Goal: Task Accomplishment & Management: Complete application form

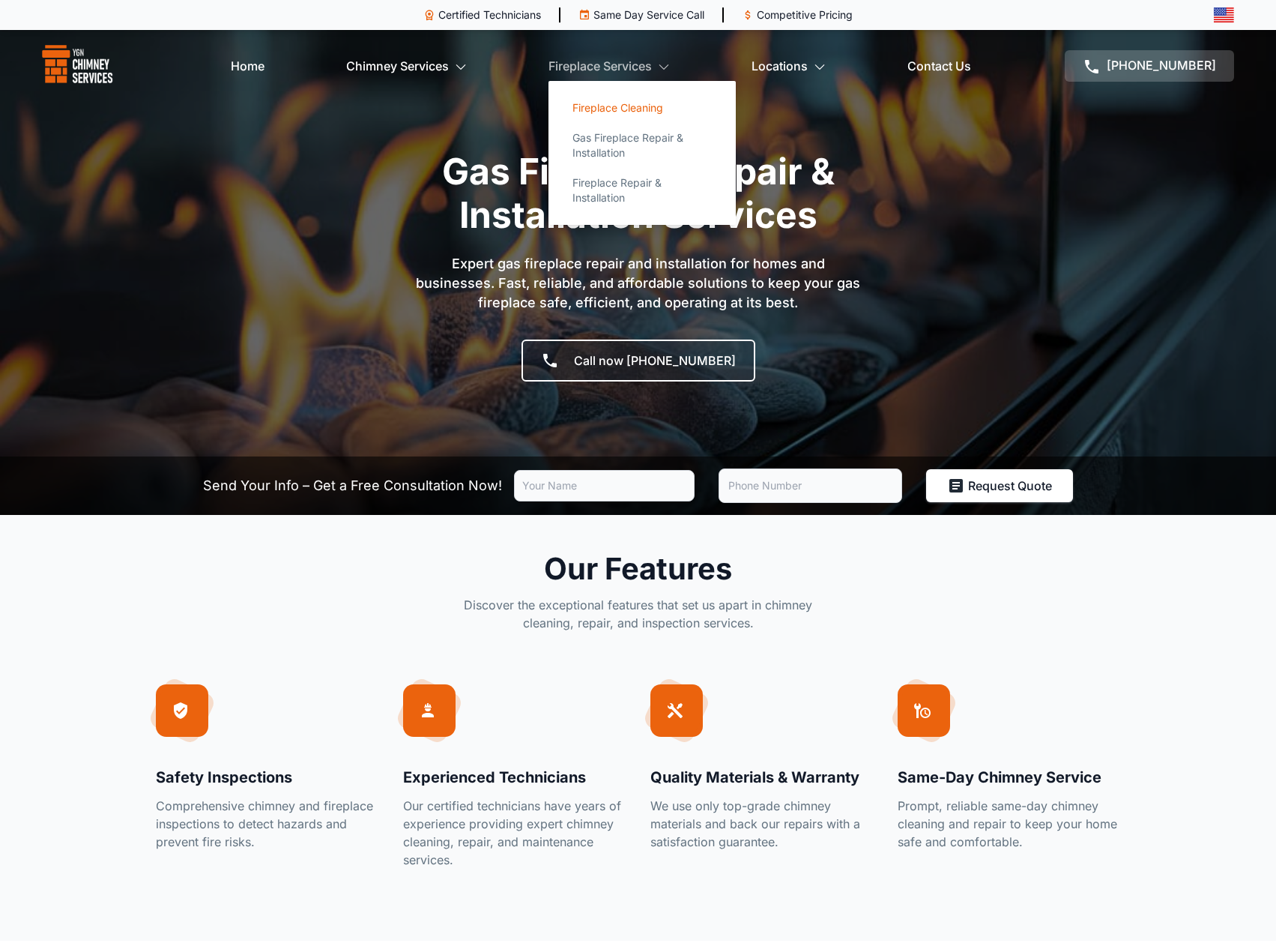
click at [644, 110] on link "Fireplace Cleaning" at bounding box center [642, 107] width 164 height 30
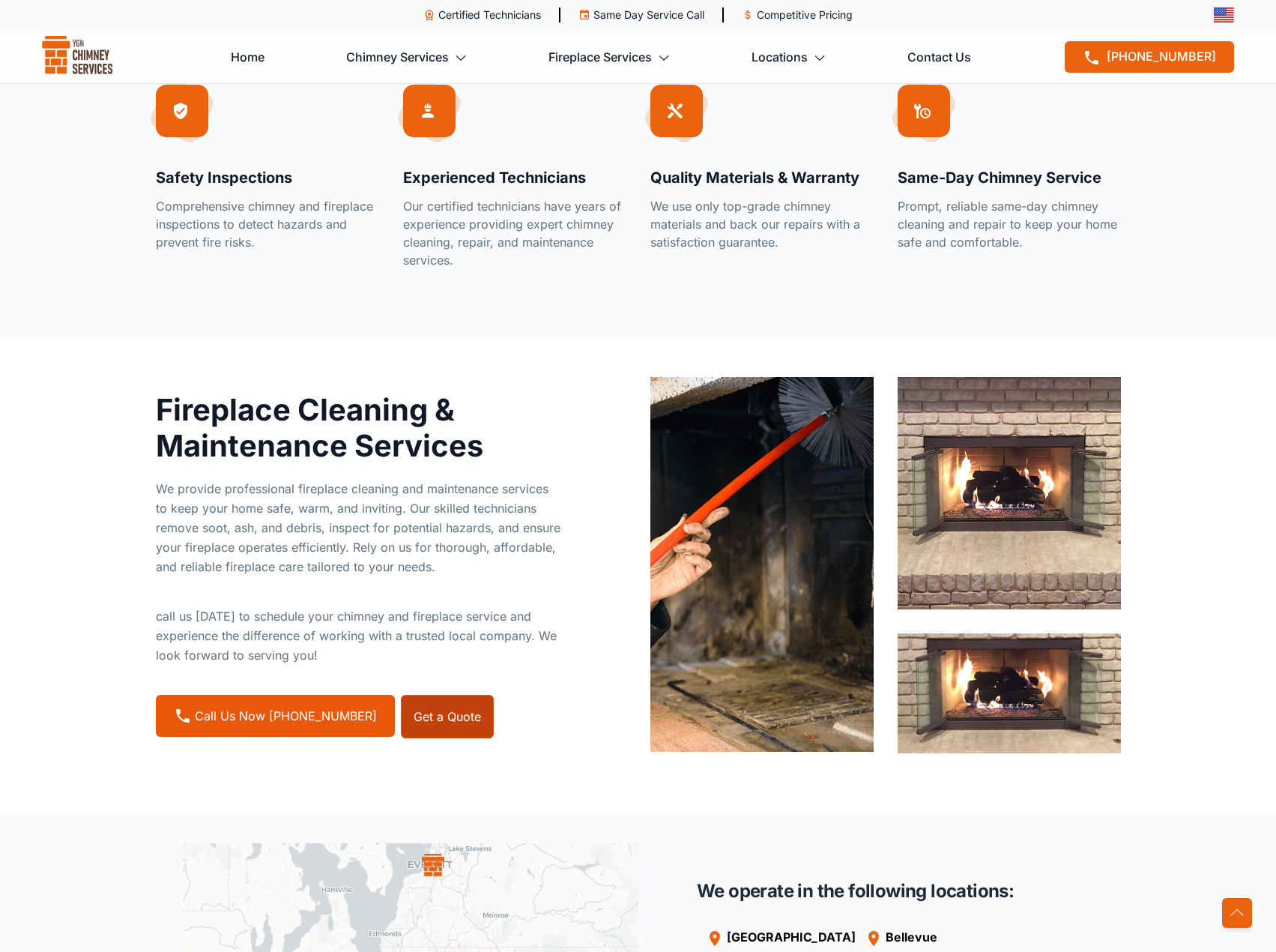
click at [438, 701] on link "Get a Quote" at bounding box center [447, 716] width 93 height 43
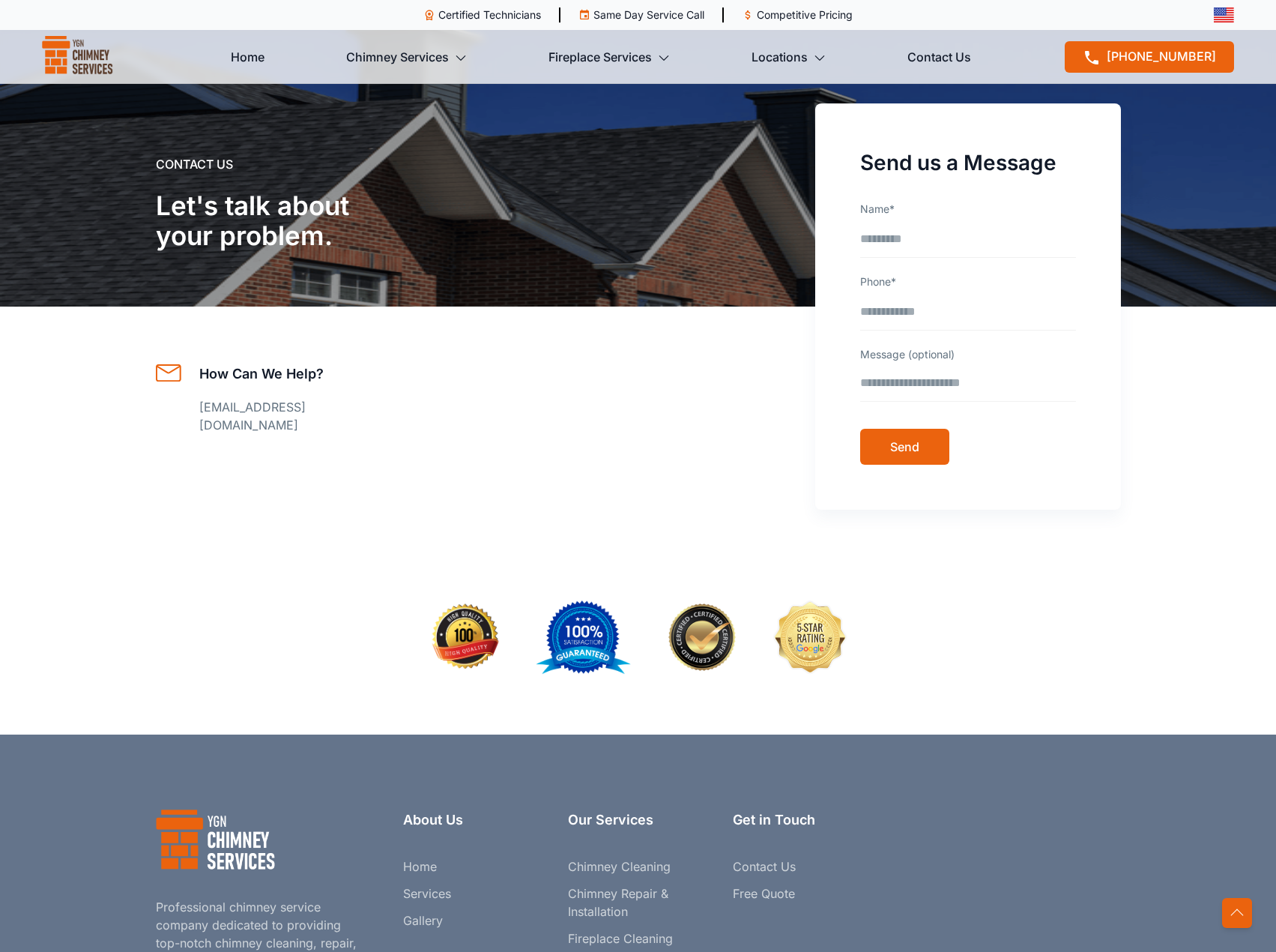
scroll to position [4157, 0]
